Goal: Task Accomplishment & Management: Manage account settings

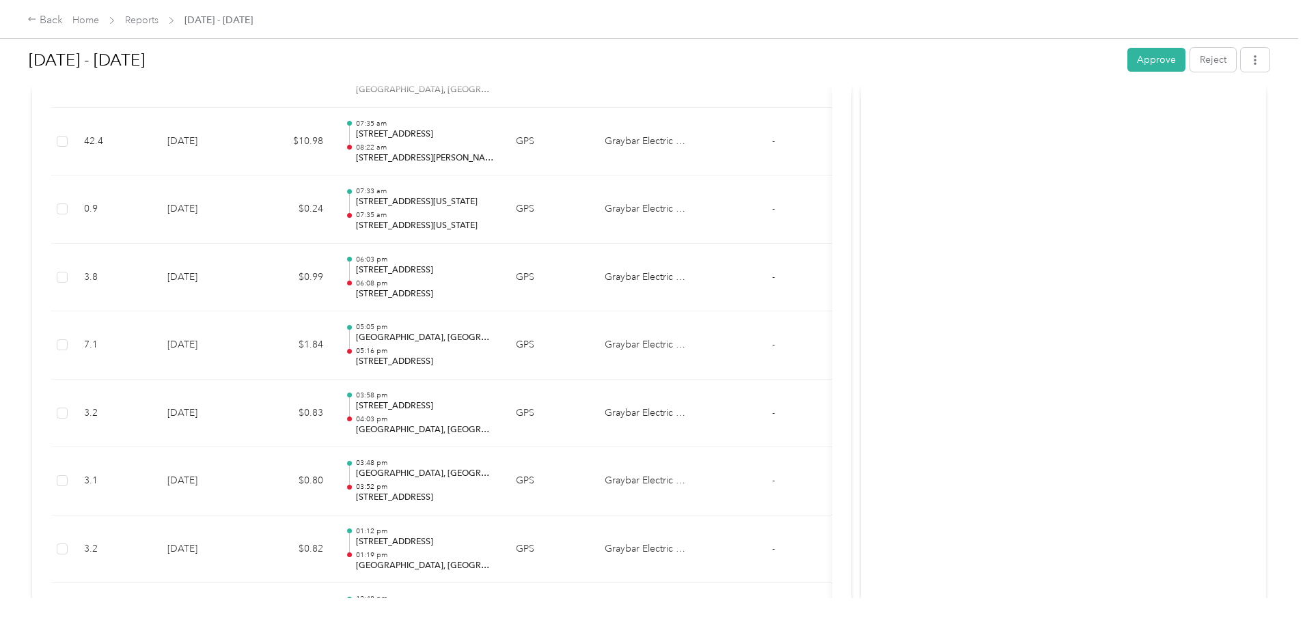
scroll to position [4918, 0]
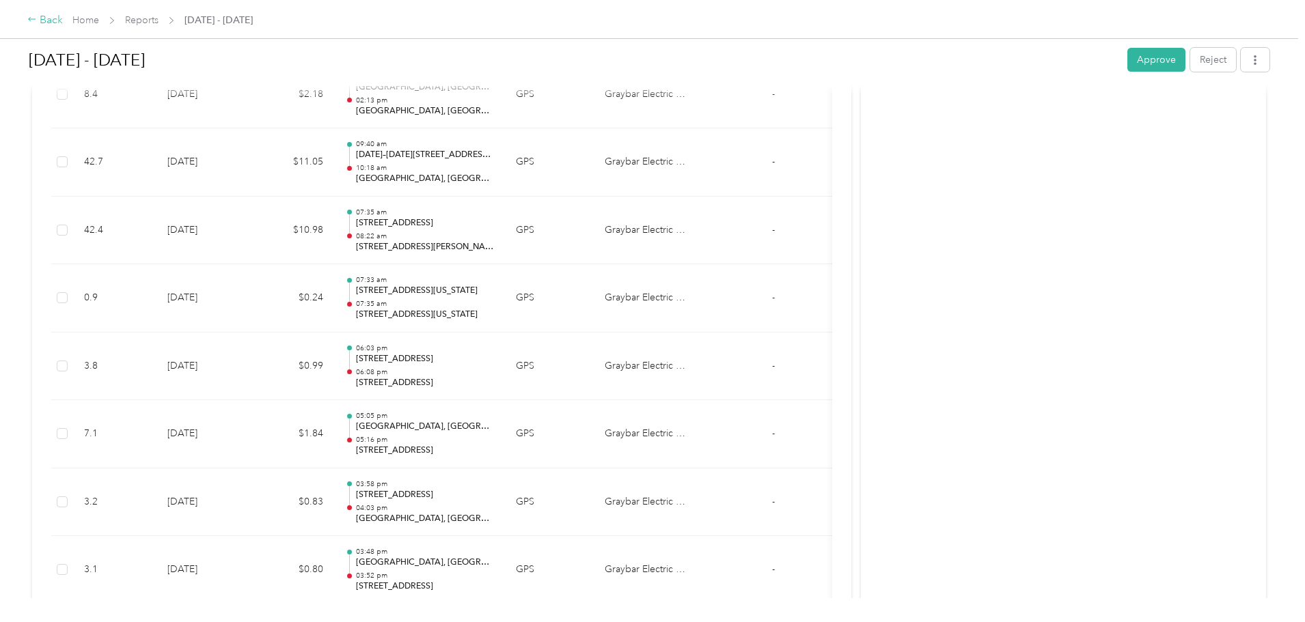
click at [63, 16] on div "Back" at bounding box center [45, 20] width 36 height 16
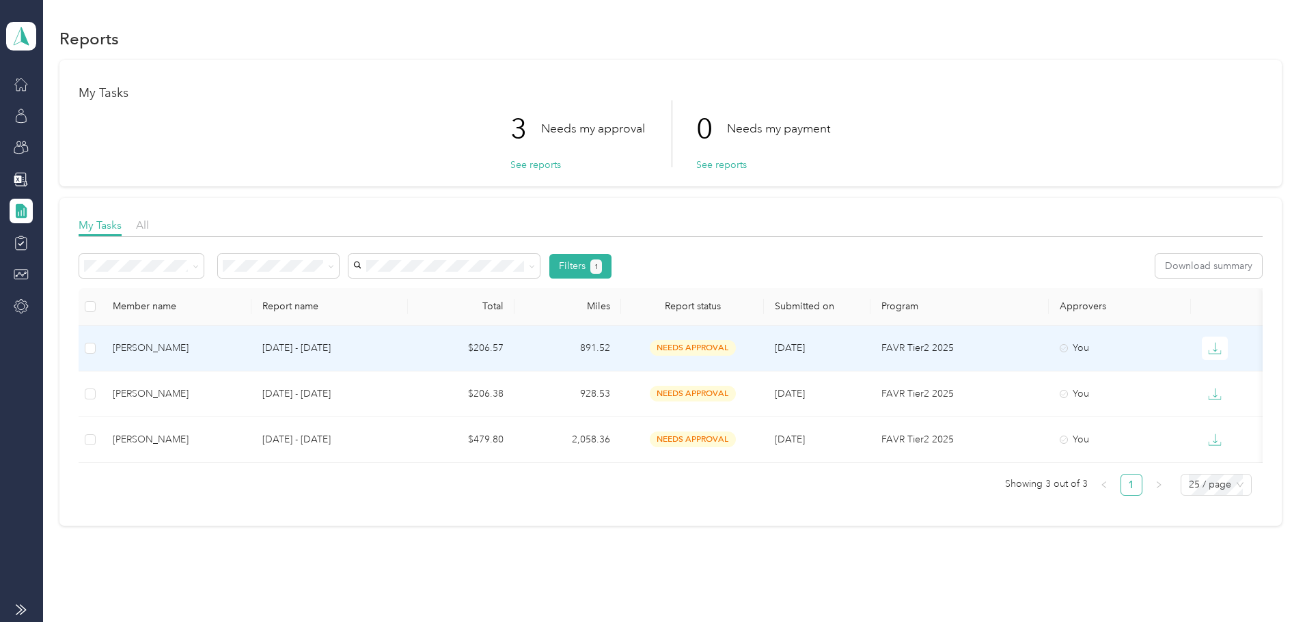
click at [240, 347] on div "[PERSON_NAME]" at bounding box center [177, 348] width 128 height 15
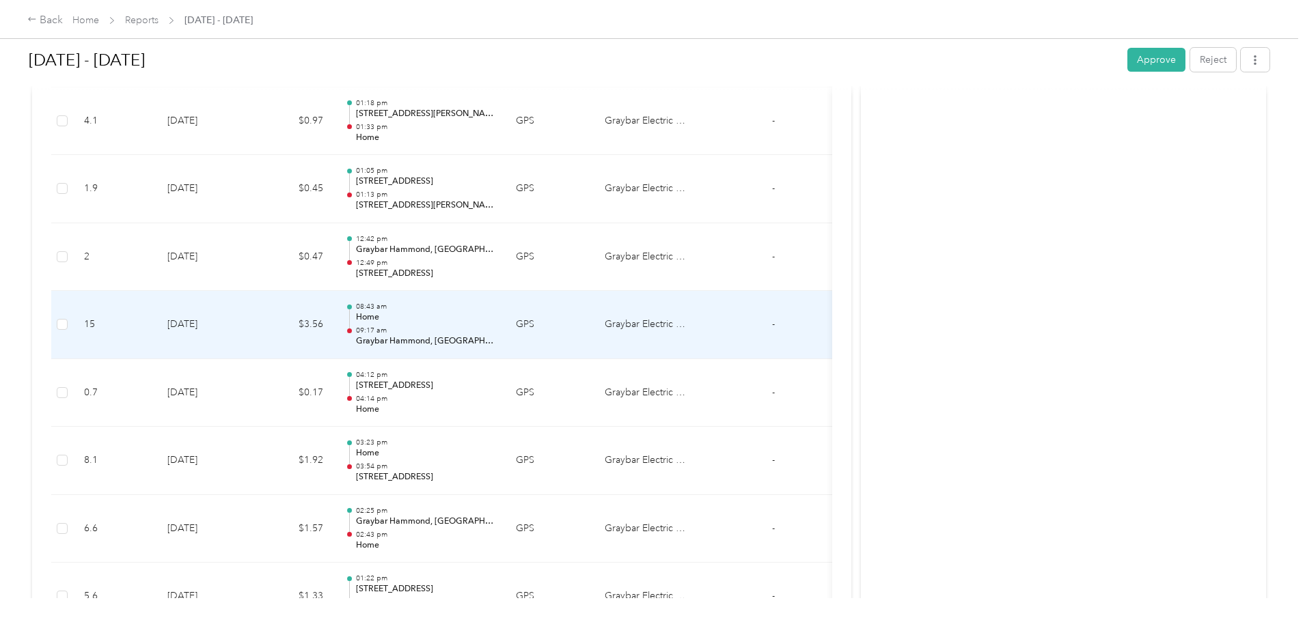
scroll to position [5055, 0]
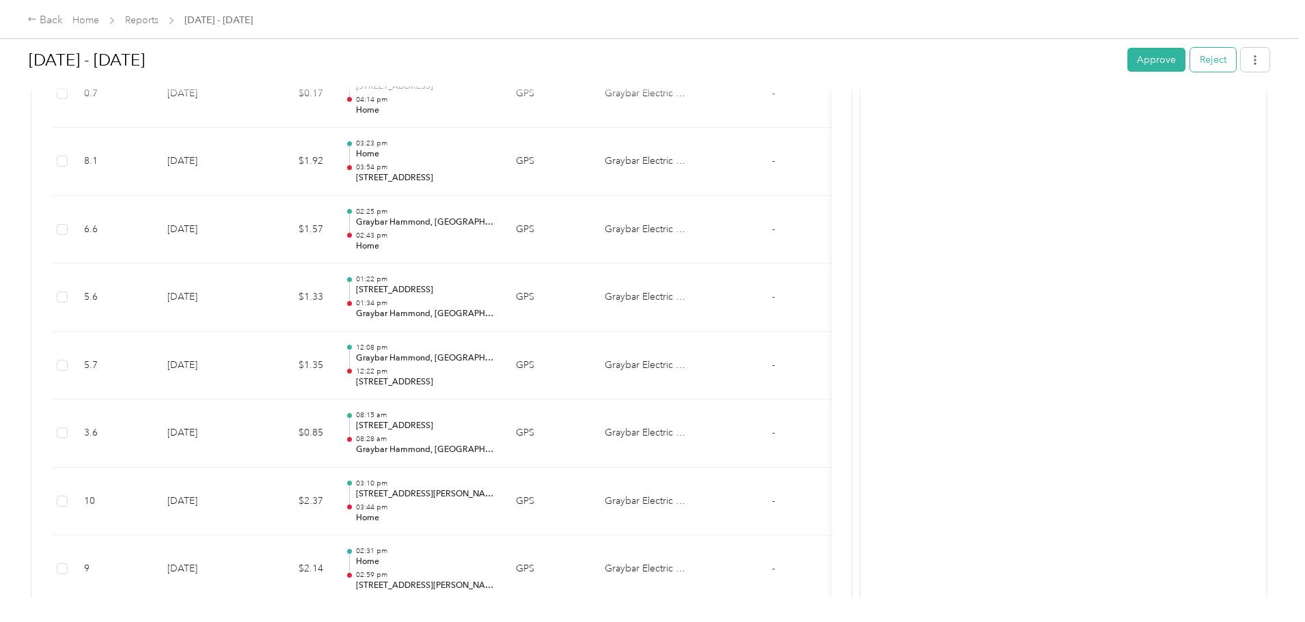
click at [1190, 58] on button "Reject" at bounding box center [1213, 60] width 46 height 24
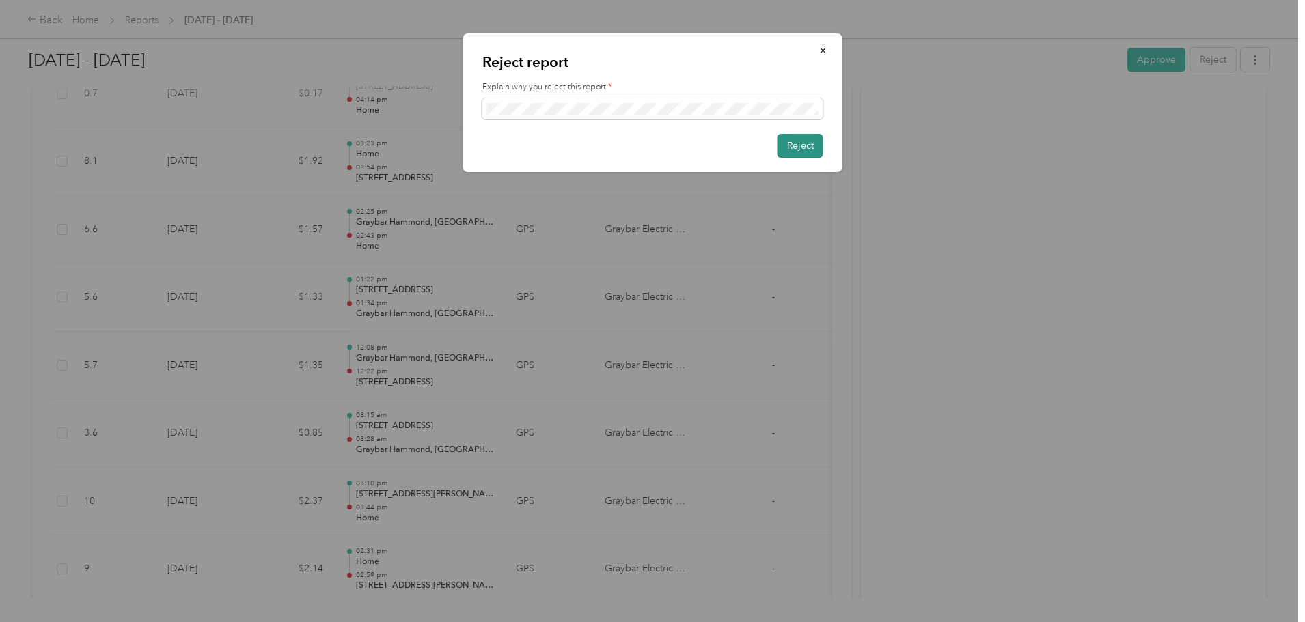
click at [791, 150] on button "Reject" at bounding box center [800, 146] width 46 height 24
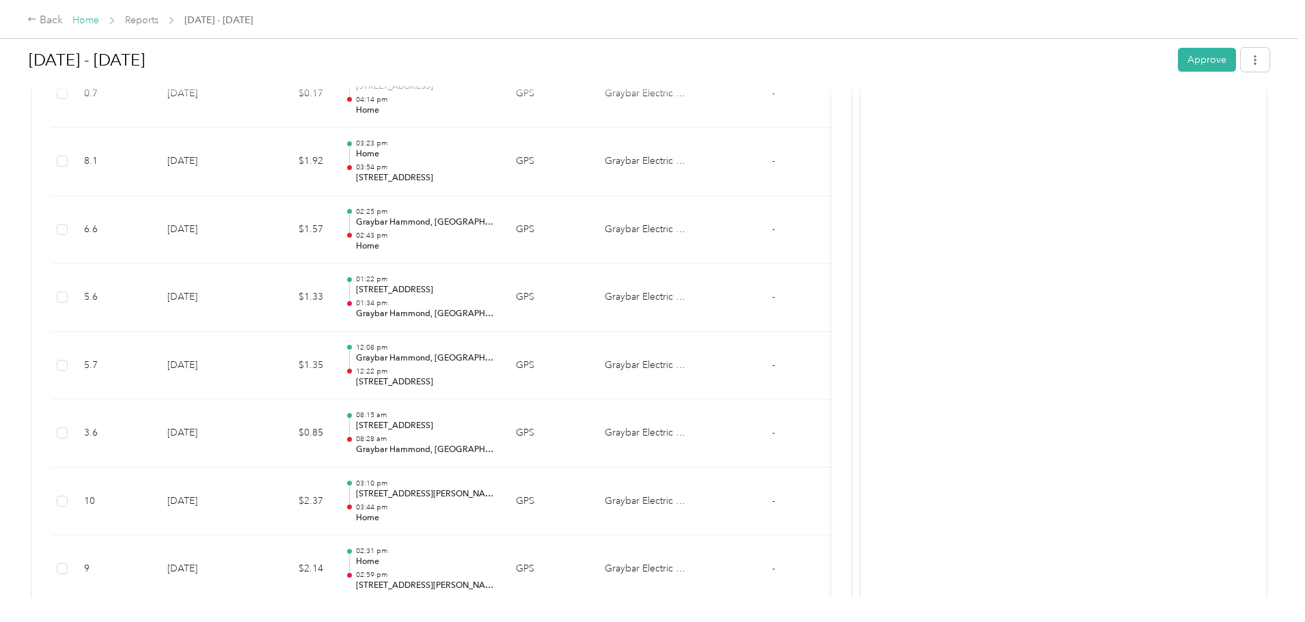
click at [99, 24] on span "Home" at bounding box center [85, 20] width 27 height 14
click at [99, 23] on link "Home" at bounding box center [85, 20] width 27 height 12
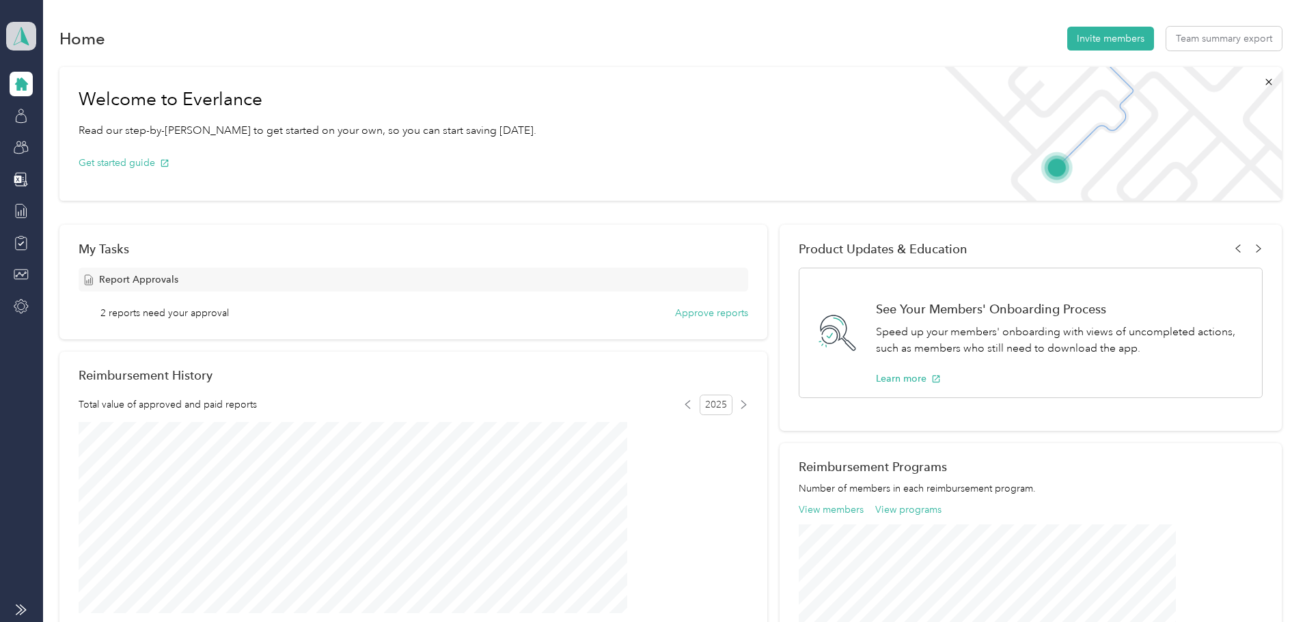
click at [31, 25] on span at bounding box center [21, 36] width 30 height 29
click at [47, 114] on div "Team dashboard" at bounding box center [55, 107] width 75 height 14
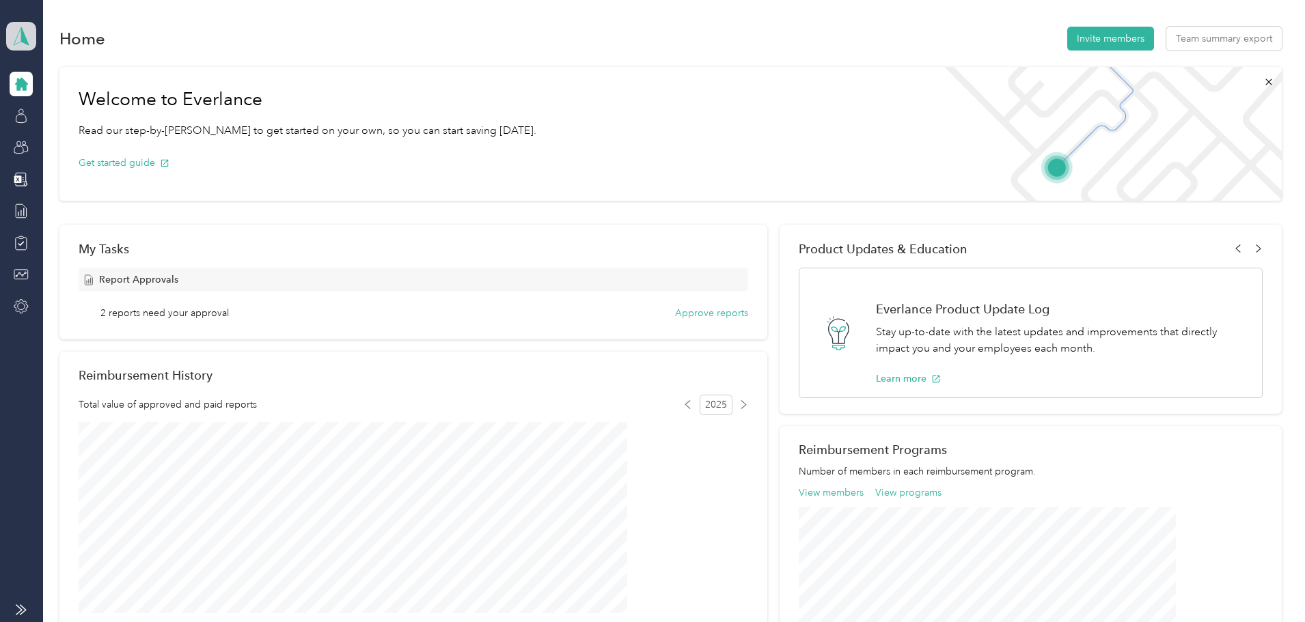
click at [20, 39] on icon at bounding box center [21, 36] width 20 height 19
click at [70, 105] on div "Team dashboard" at bounding box center [55, 111] width 75 height 14
click at [686, 315] on button "Approve reports" at bounding box center [711, 313] width 73 height 14
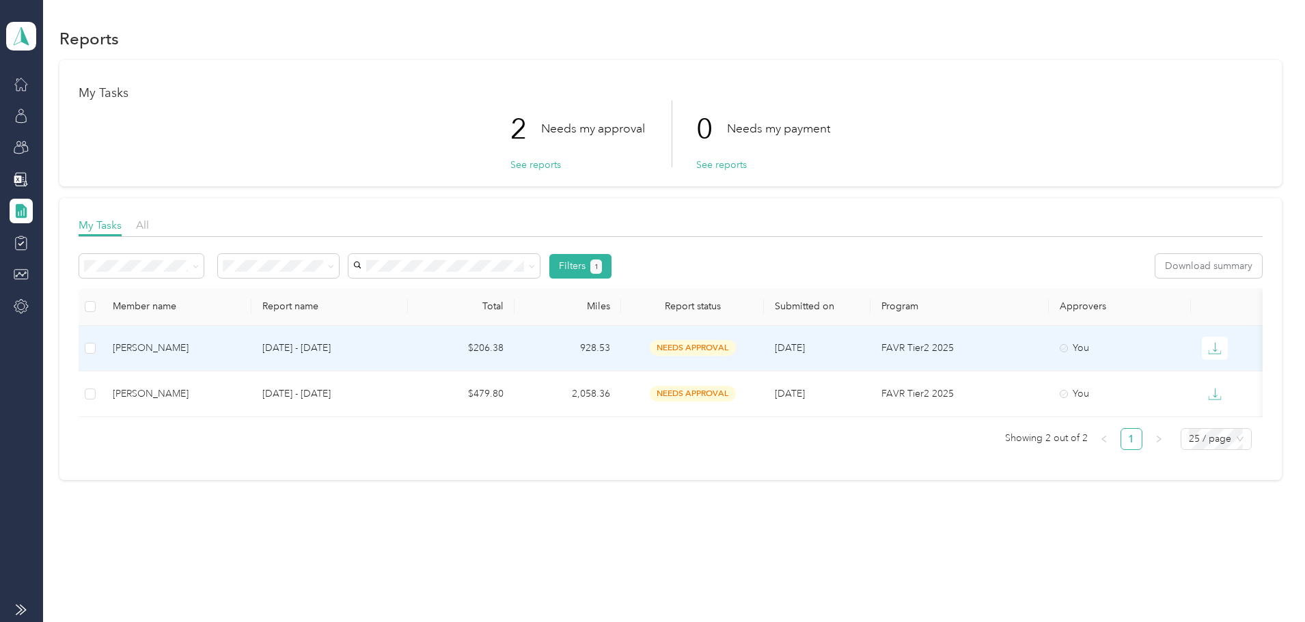
click at [240, 352] on div "[PERSON_NAME]" at bounding box center [177, 348] width 128 height 15
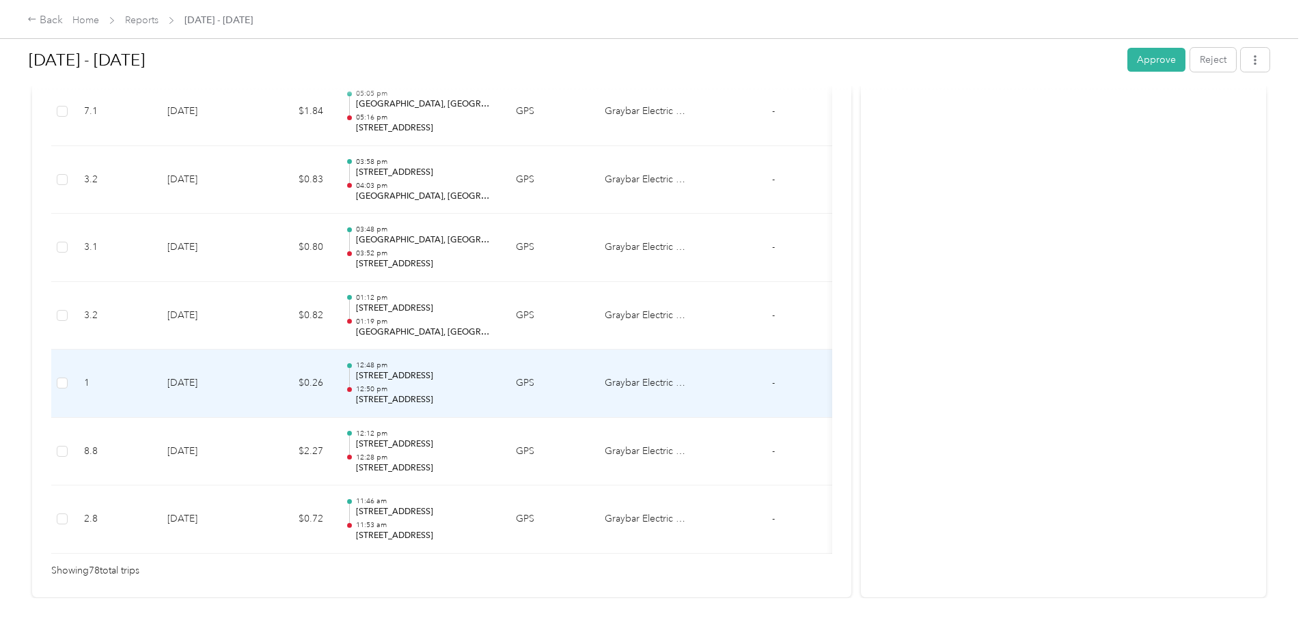
scroll to position [5240, 0]
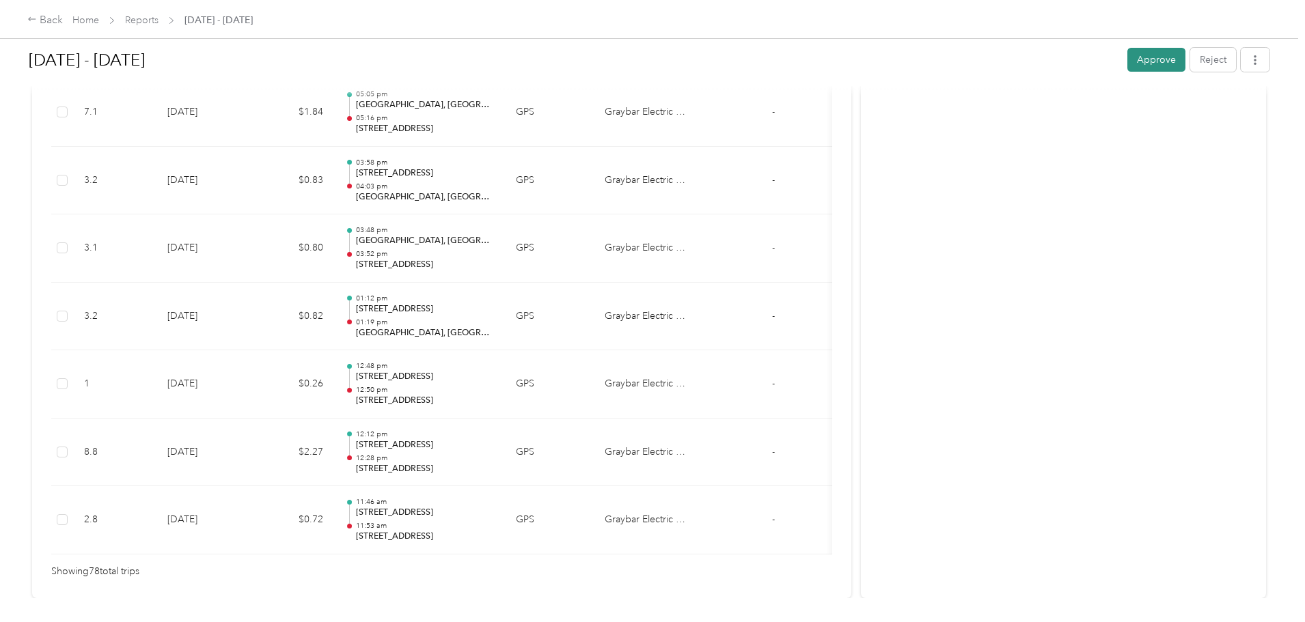
click at [1127, 68] on button "Approve" at bounding box center [1156, 60] width 58 height 24
click at [99, 20] on link "Home" at bounding box center [85, 20] width 27 height 12
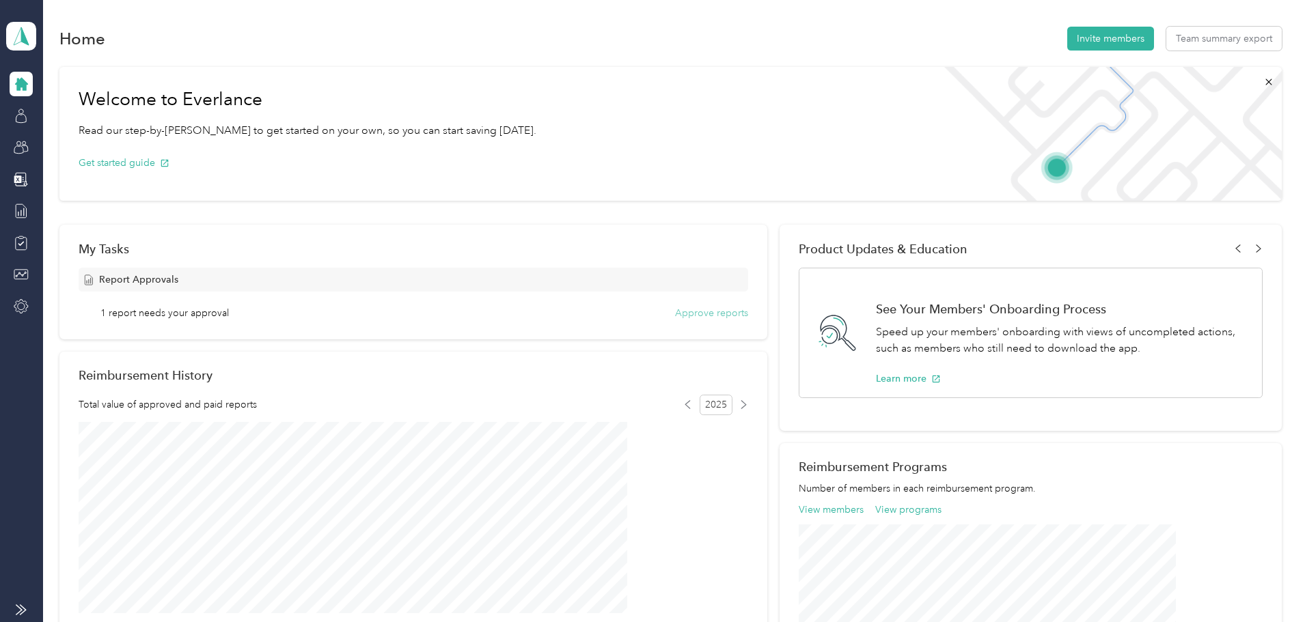
click at [699, 316] on button "Approve reports" at bounding box center [711, 313] width 73 height 14
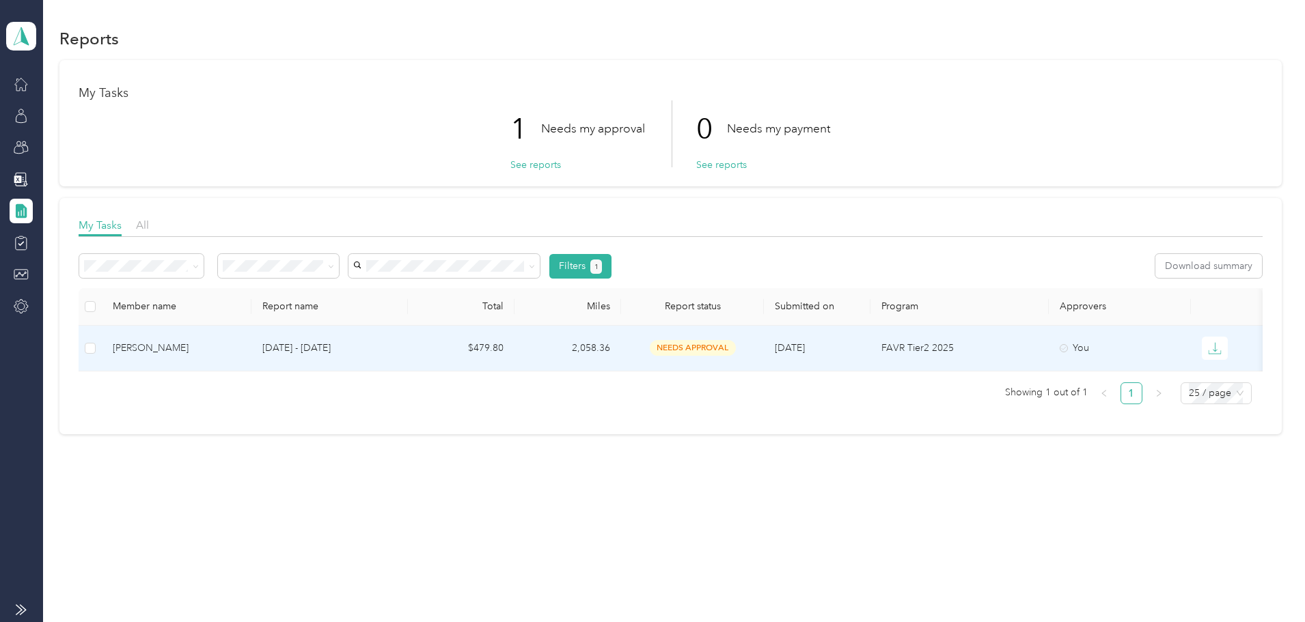
click at [397, 344] on p "[DATE] - [DATE]" at bounding box center [329, 348] width 135 height 15
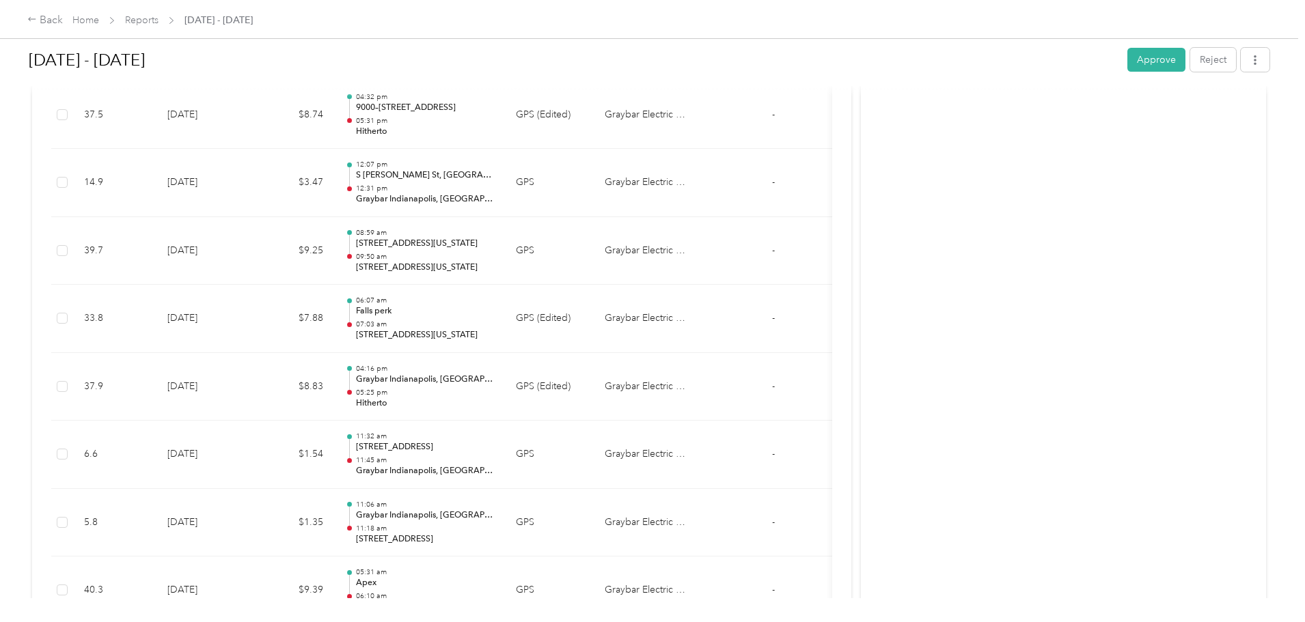
scroll to position [2322, 0]
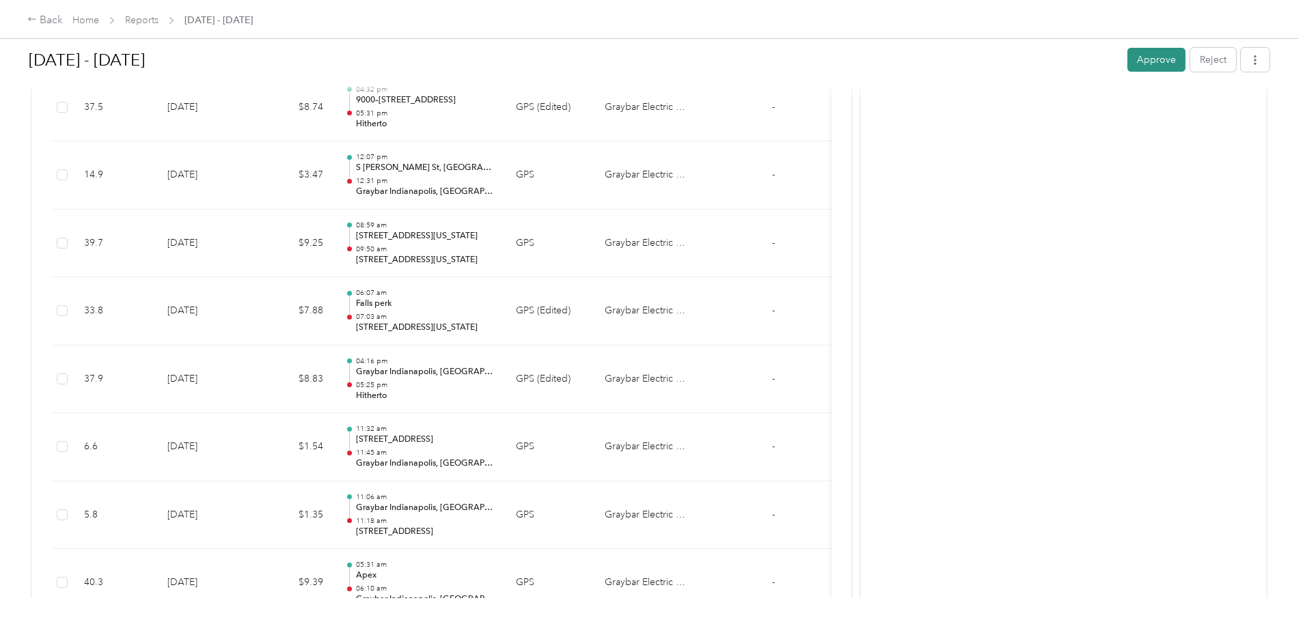
click at [1127, 61] on button "Approve" at bounding box center [1156, 60] width 58 height 24
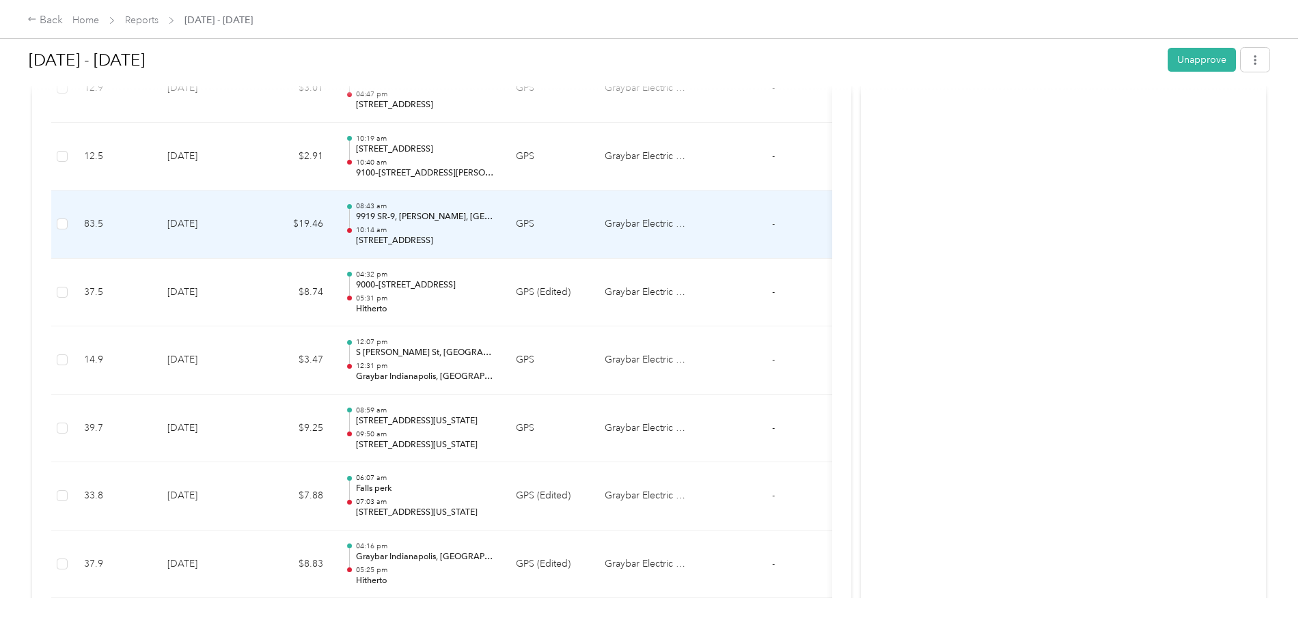
scroll to position [1708, 0]
